Goal: Task Accomplishment & Management: Manage account settings

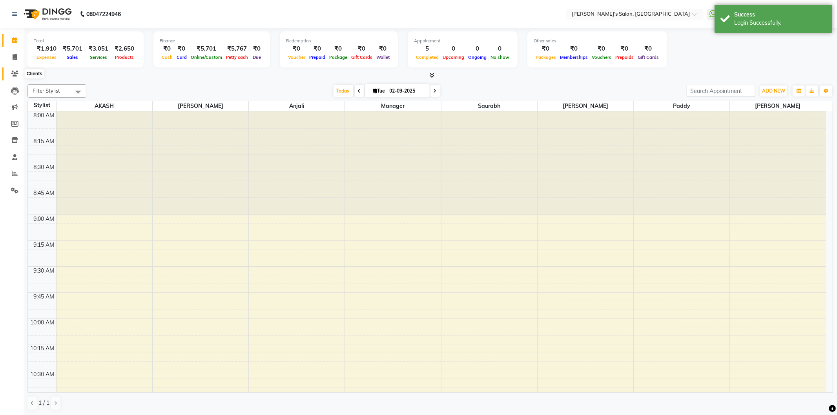
click at [12, 70] on span at bounding box center [15, 73] width 14 height 9
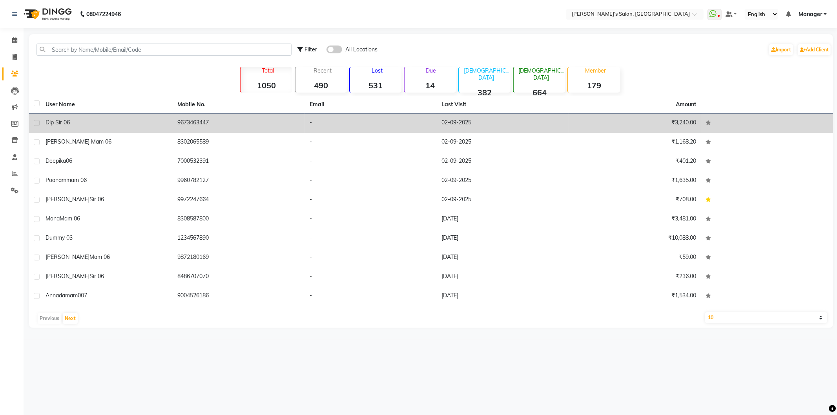
click at [468, 122] on td "02-09-2025" at bounding box center [503, 123] width 132 height 19
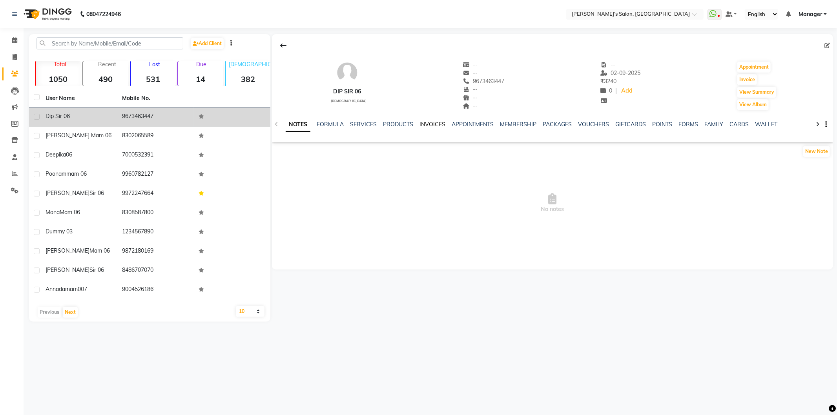
click at [420, 124] on link "INVOICES" at bounding box center [433, 124] width 26 height 7
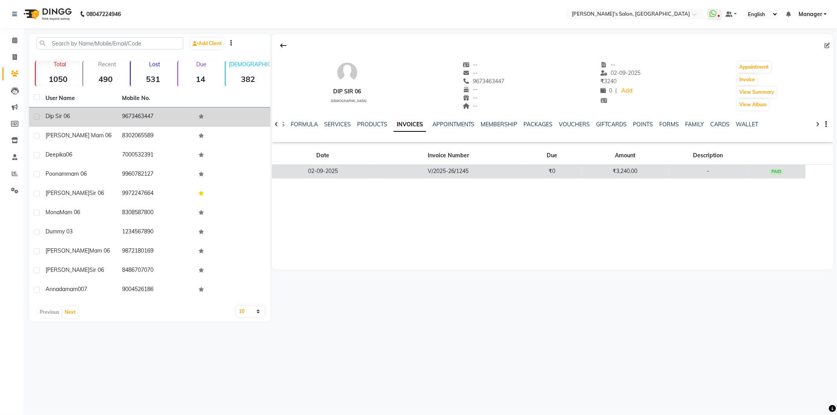
click at [621, 171] on td "₹3,240.00" at bounding box center [626, 172] width 88 height 14
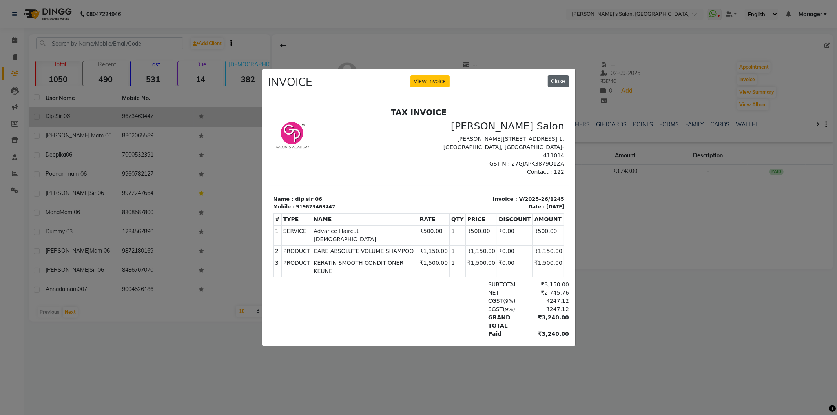
click at [553, 79] on button "Close" at bounding box center [558, 81] width 21 height 12
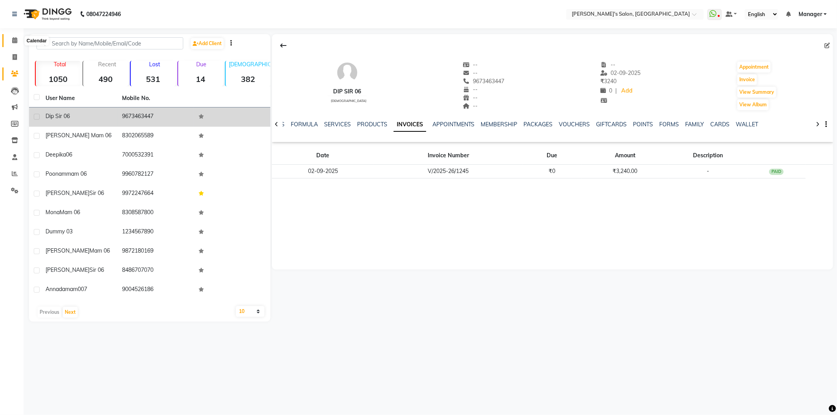
click at [16, 40] on icon at bounding box center [14, 40] width 5 height 6
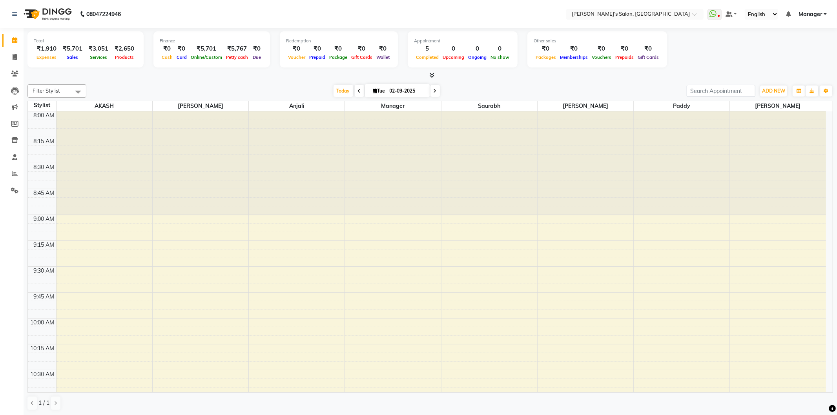
click at [432, 73] on icon at bounding box center [431, 75] width 5 height 6
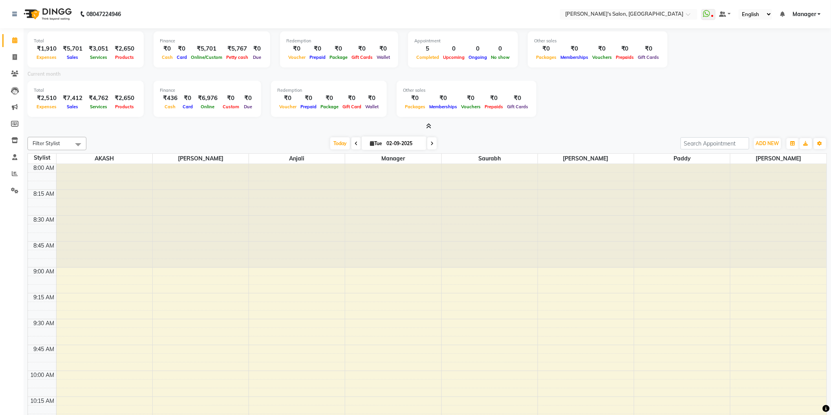
click at [429, 122] on span at bounding box center [427, 126] width 8 height 8
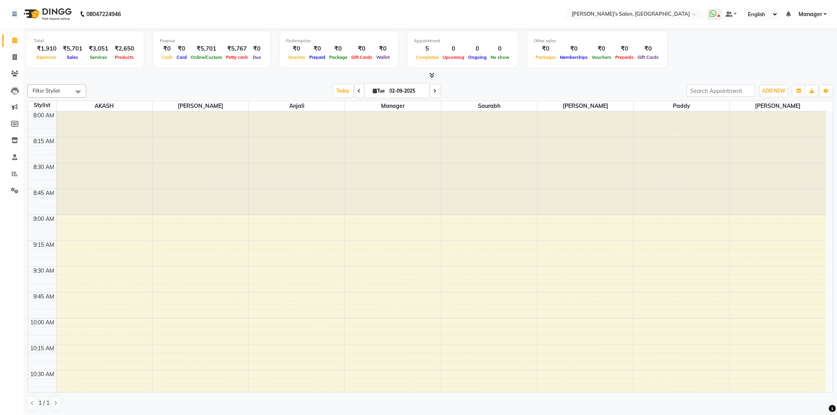
click at [822, 13] on span "Manager" at bounding box center [811, 14] width 24 height 8
click at [791, 58] on link "Sign out" at bounding box center [787, 54] width 72 height 12
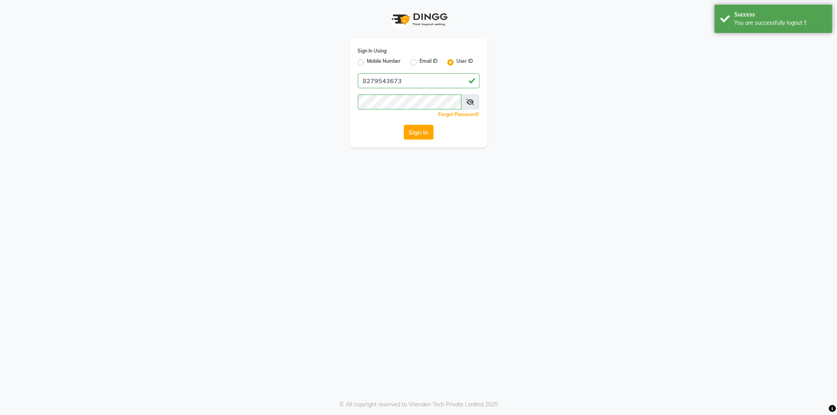
click at [367, 64] on label "Mobile Number" at bounding box center [384, 62] width 34 height 9
click at [367, 63] on input "Mobile Number" at bounding box center [369, 60] width 5 height 5
radio input "true"
radio input "false"
click at [399, 81] on input "Username" at bounding box center [431, 80] width 95 height 15
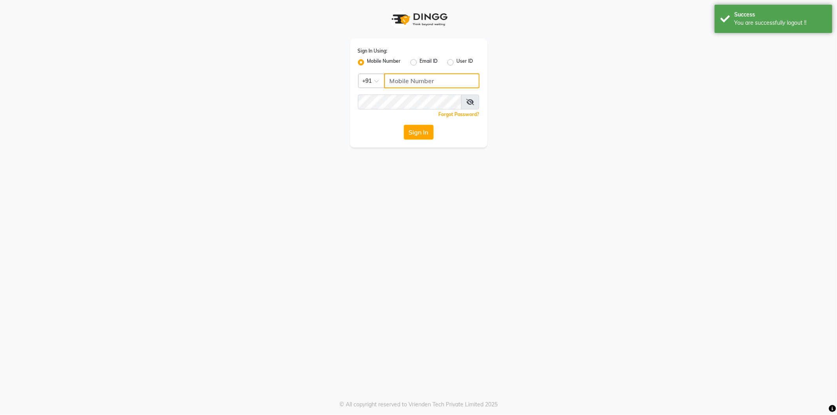
type input "8279543673"
click at [424, 133] on button "Sign In" at bounding box center [419, 132] width 30 height 15
